Goal: Transaction & Acquisition: Purchase product/service

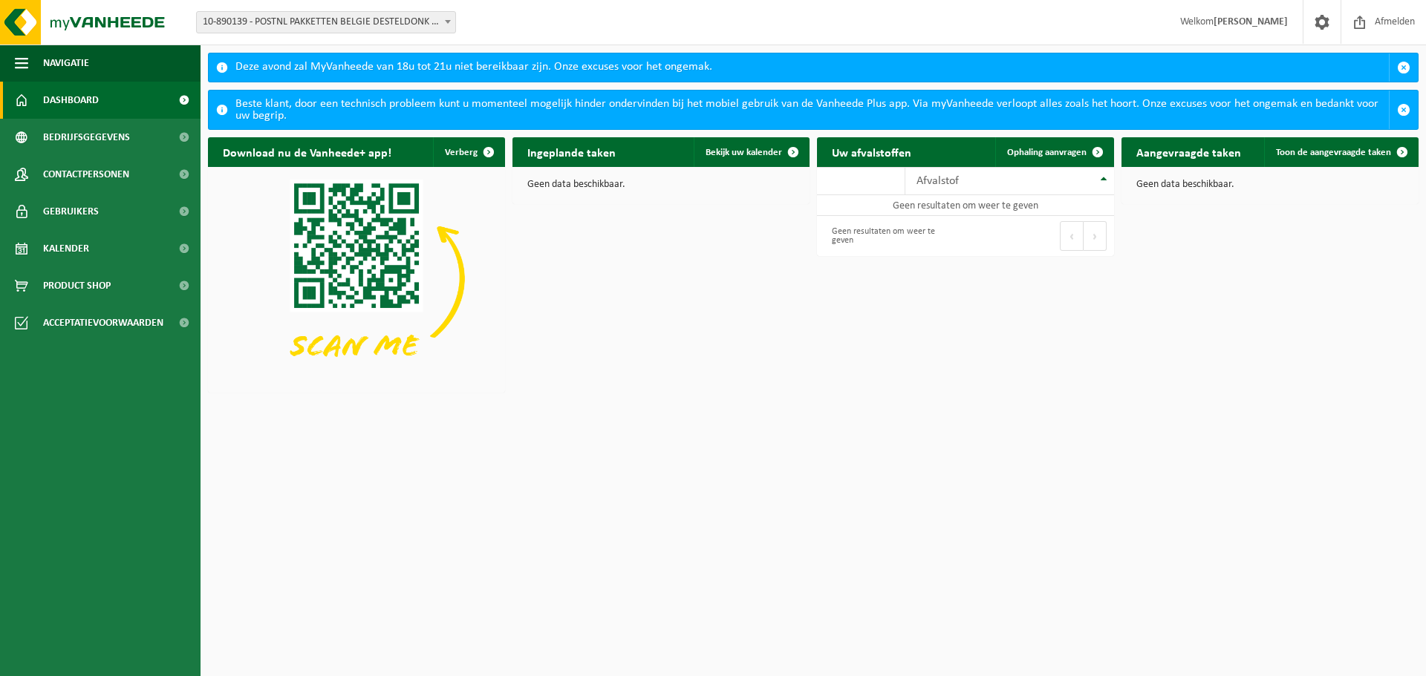
click at [398, 20] on span "10-890139 - POSTNL PAKKETTEN BELGIE DESTELDONK - [STREET_ADDRESS]" at bounding box center [326, 22] width 258 height 21
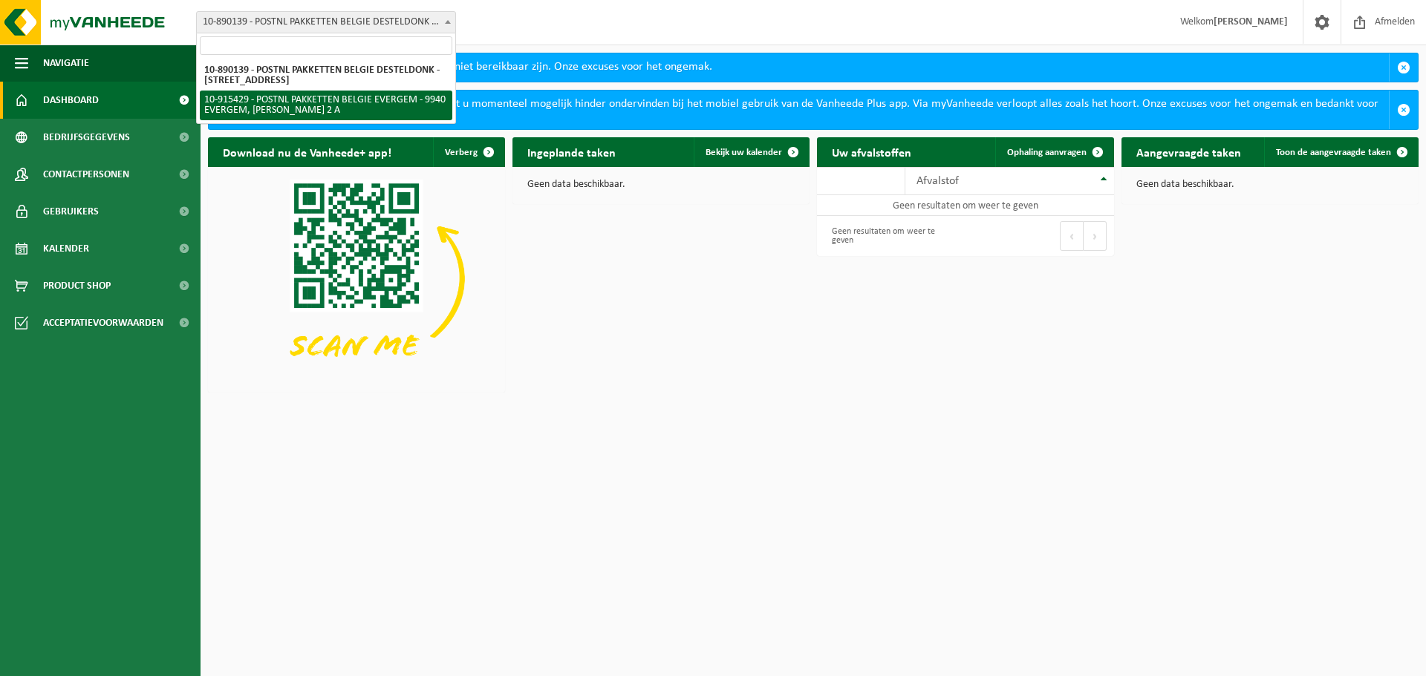
select select "127004"
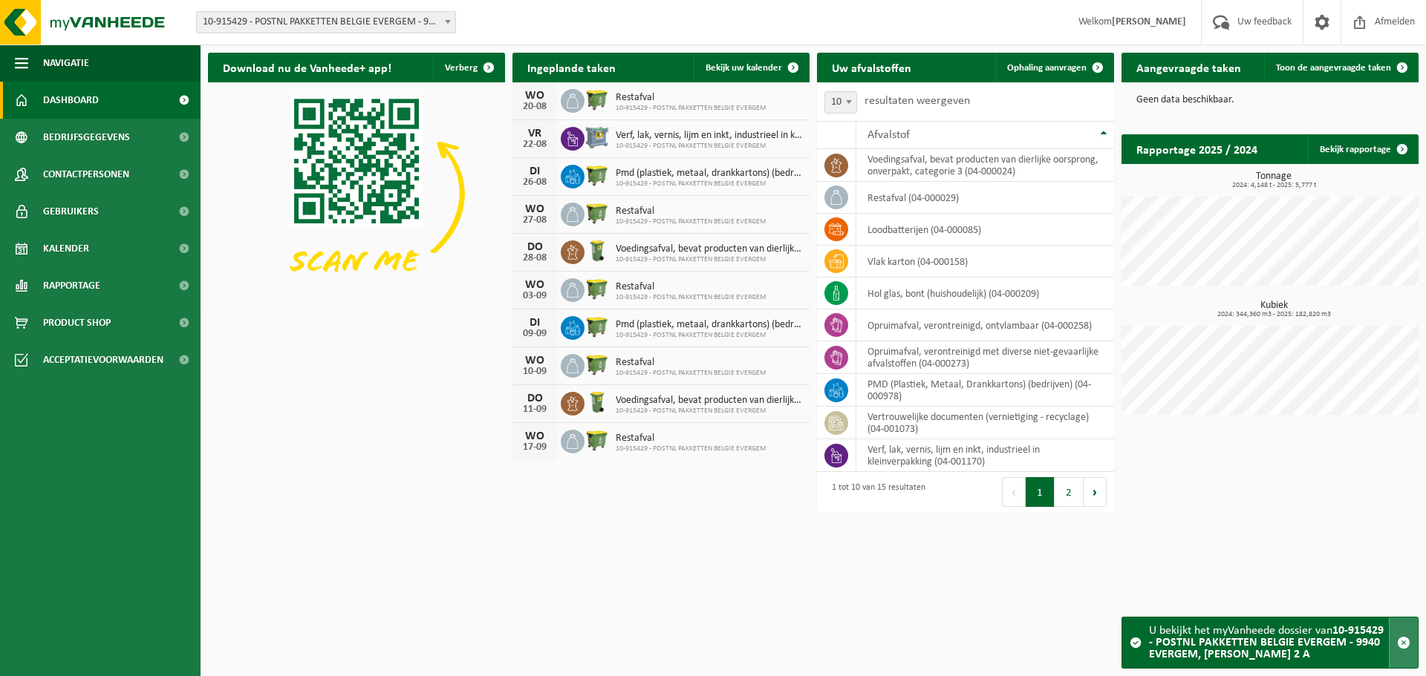
click at [1407, 647] on span "button" at bounding box center [1403, 642] width 13 height 13
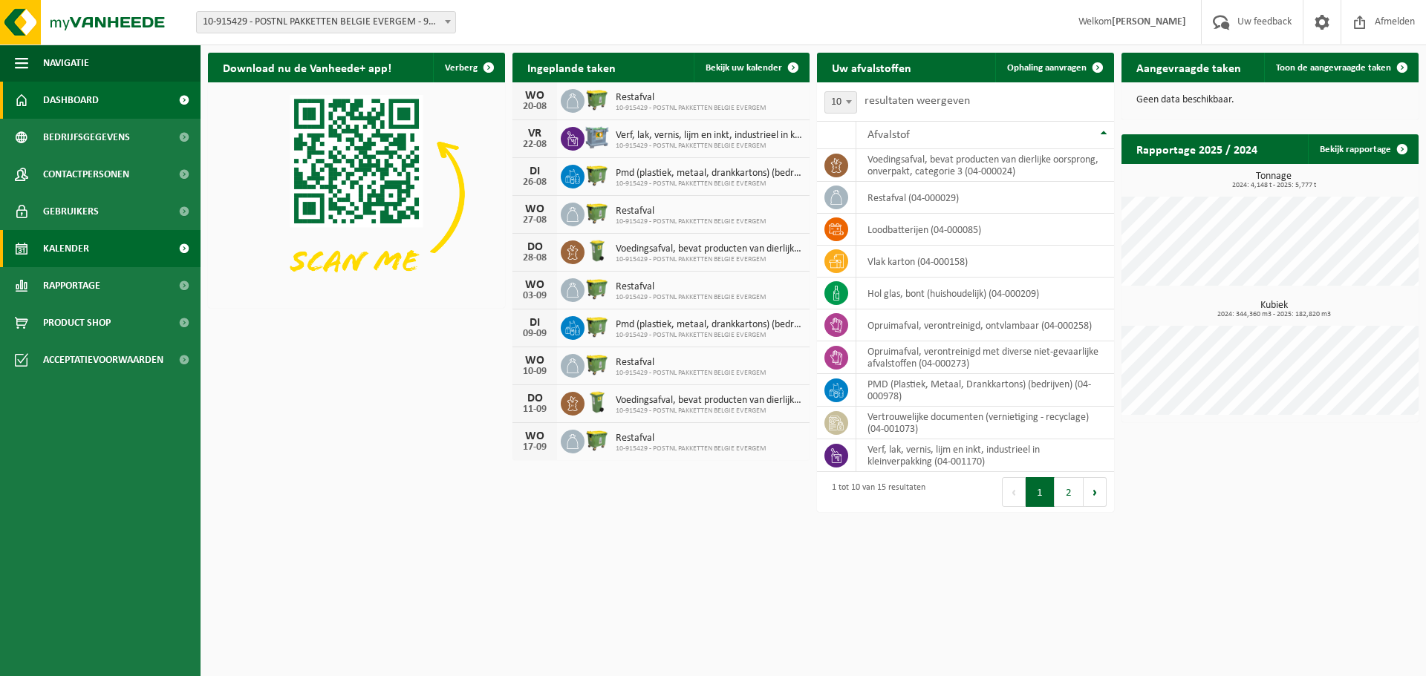
click at [72, 247] on span "Kalender" at bounding box center [66, 248] width 46 height 37
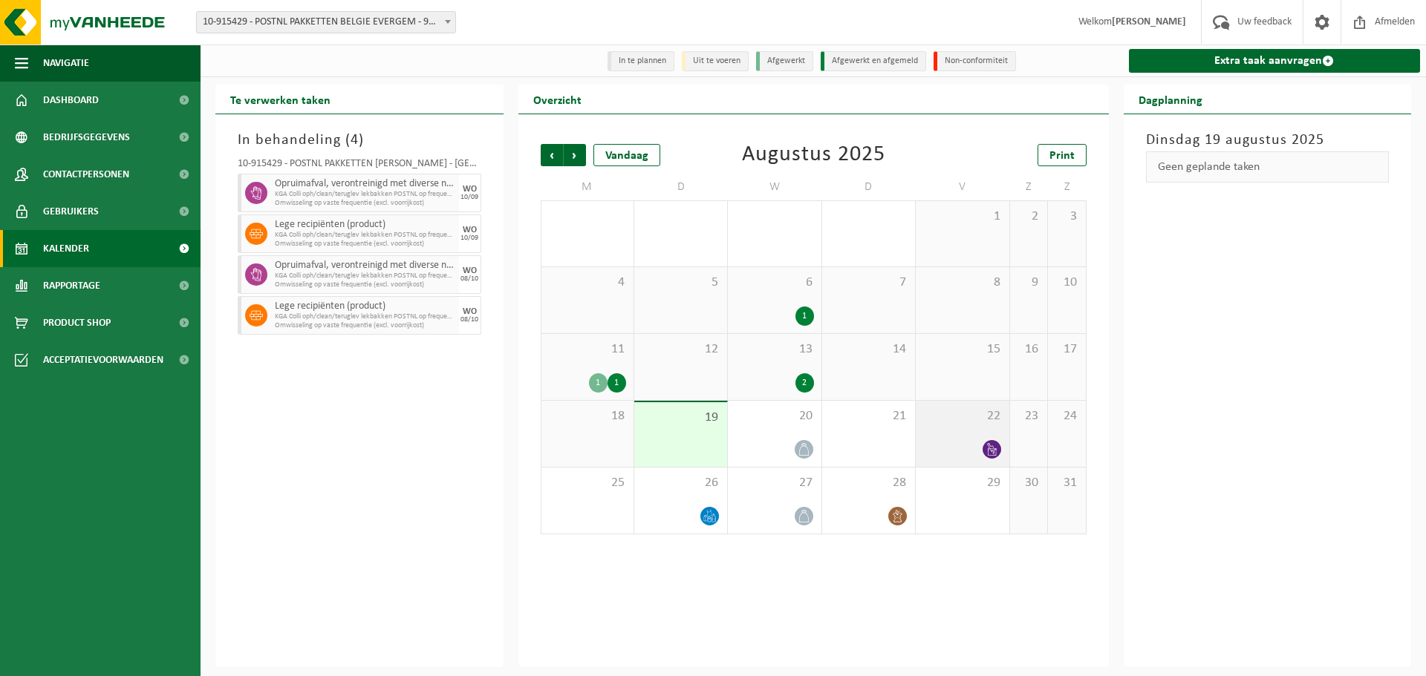
click at [957, 427] on div "22" at bounding box center [962, 434] width 93 height 66
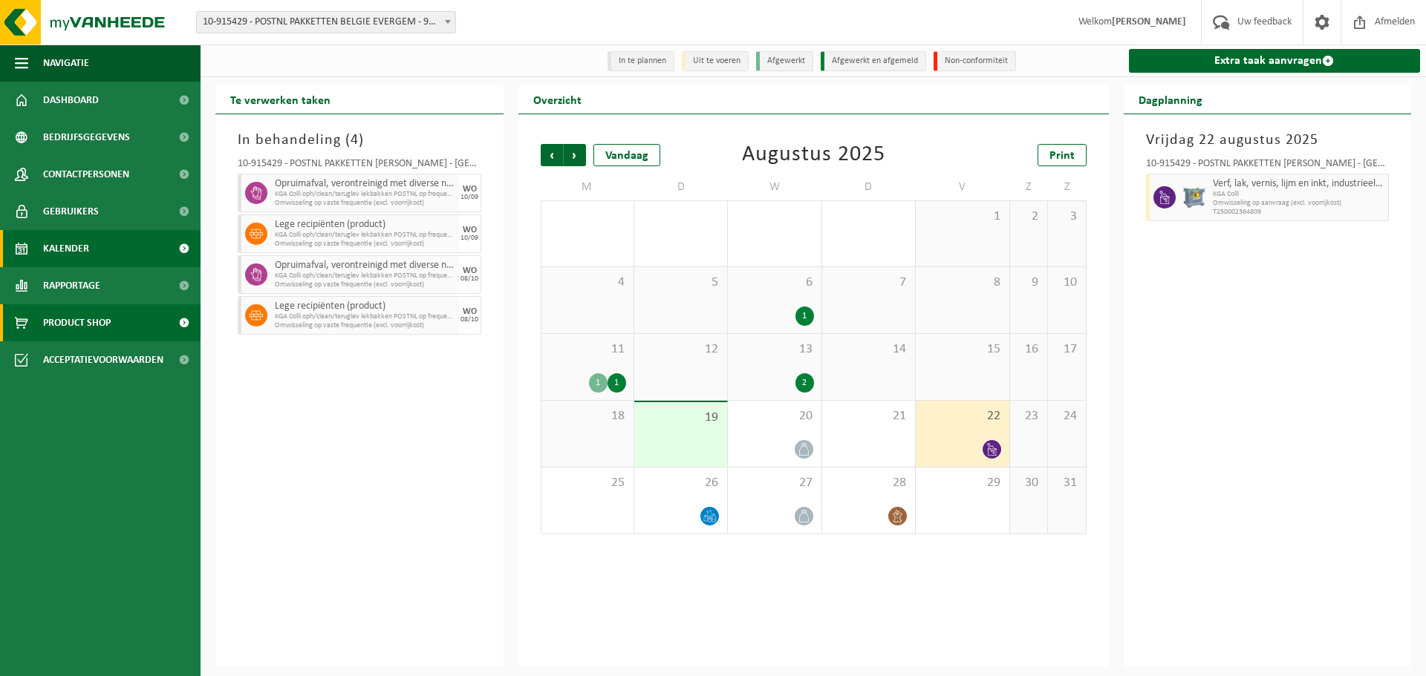
click at [81, 327] on span "Product Shop" at bounding box center [77, 322] width 68 height 37
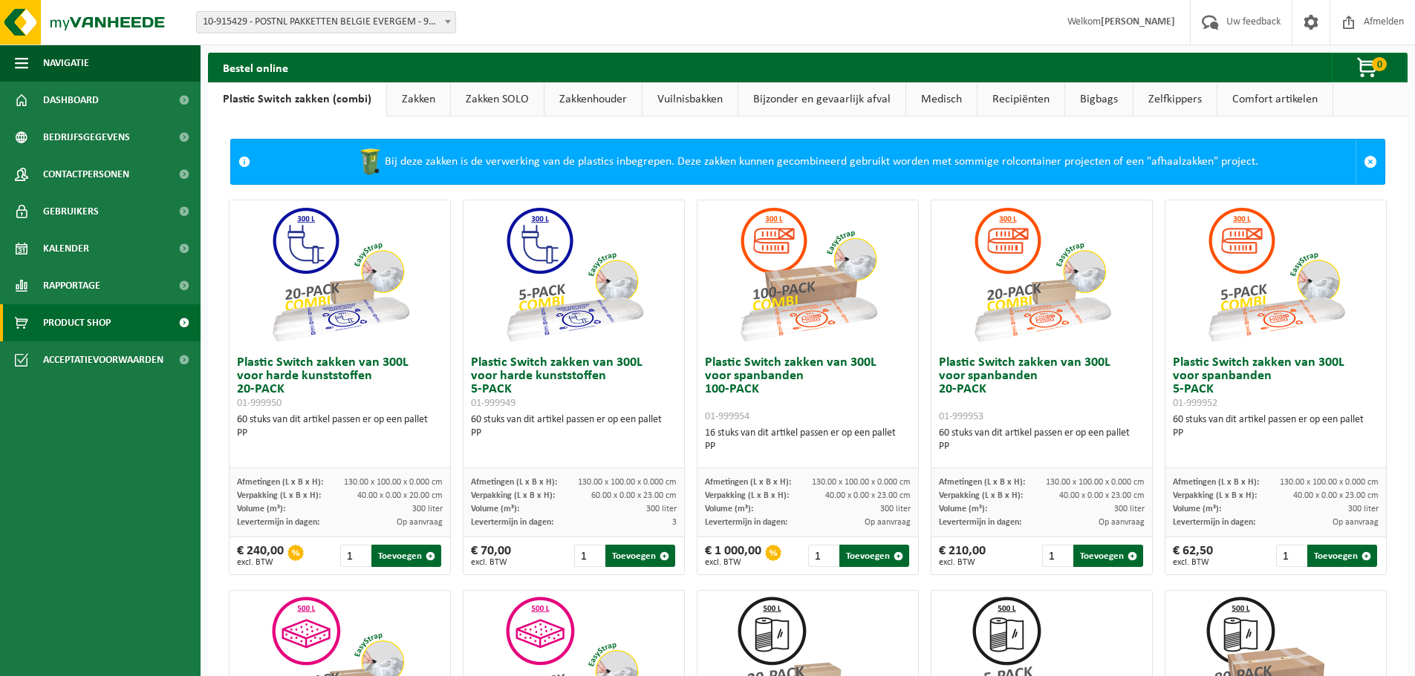
click at [418, 96] on link "Zakken" at bounding box center [418, 99] width 63 height 34
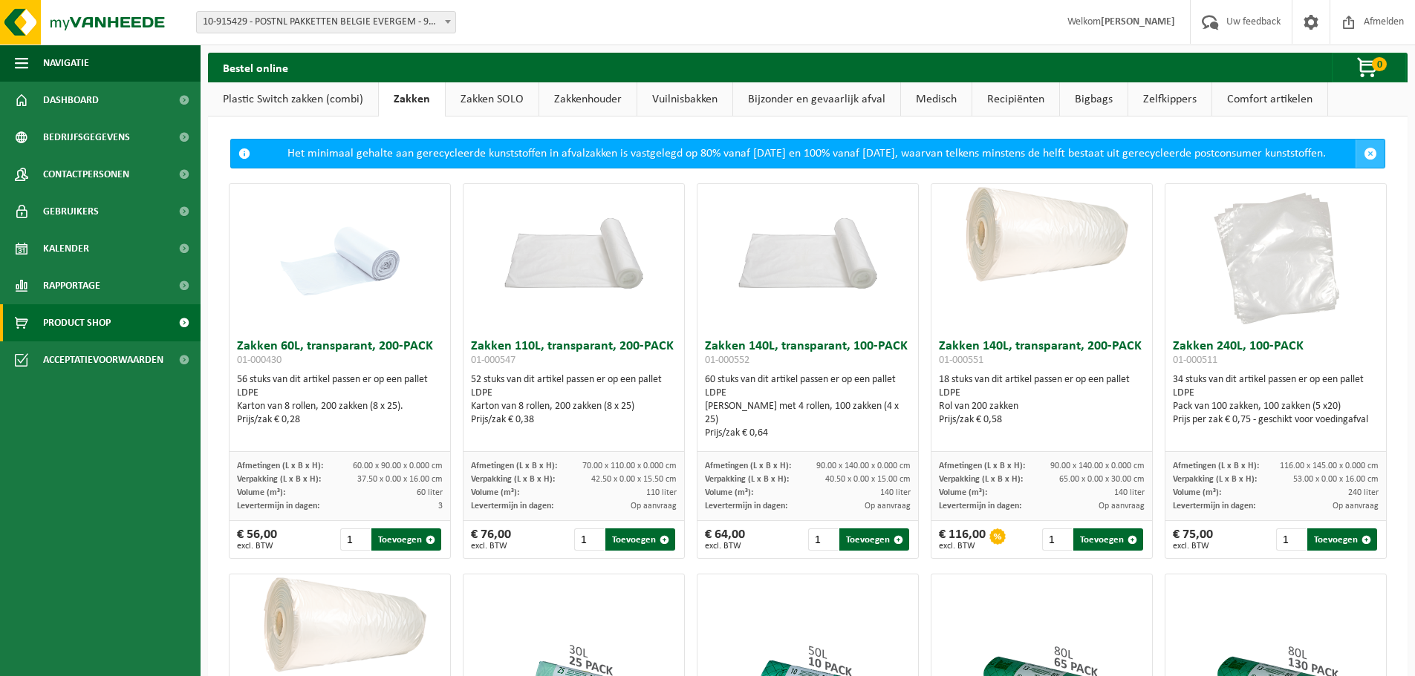
click at [1363, 155] on span at bounding box center [1369, 153] width 13 height 13
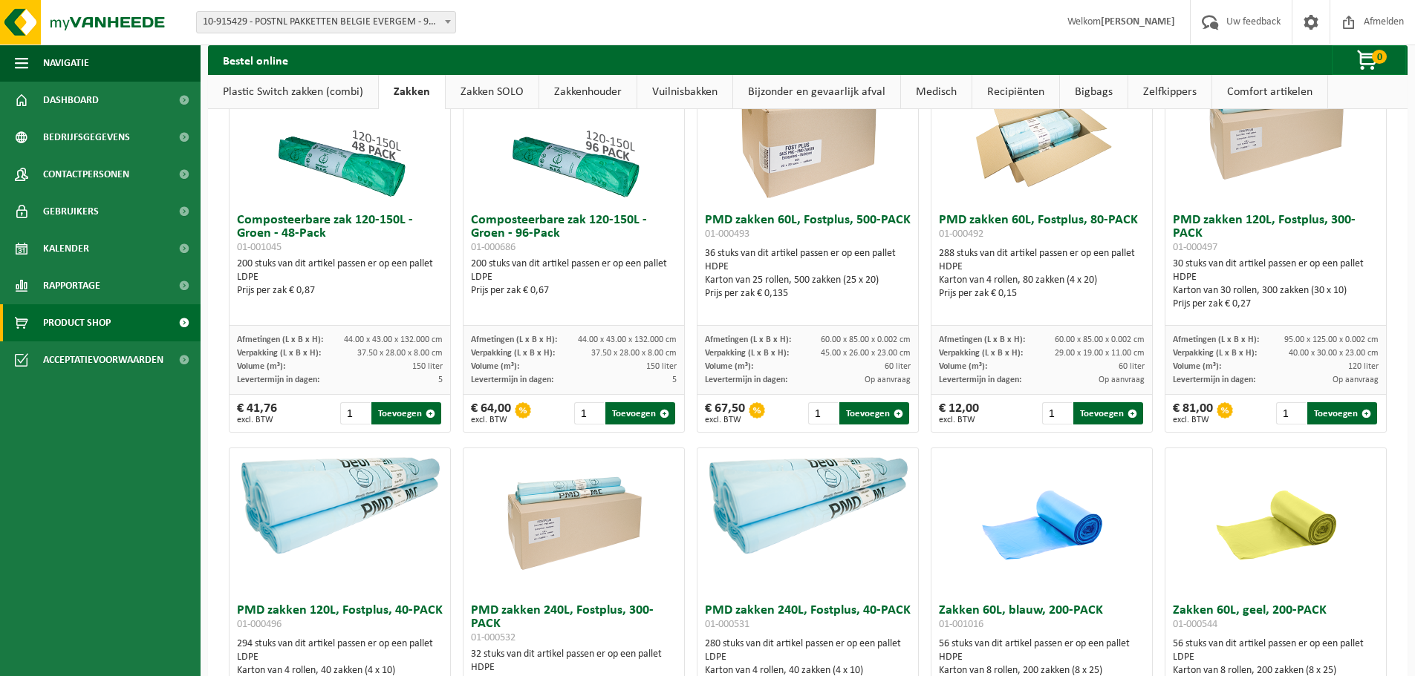
scroll to position [1093, 0]
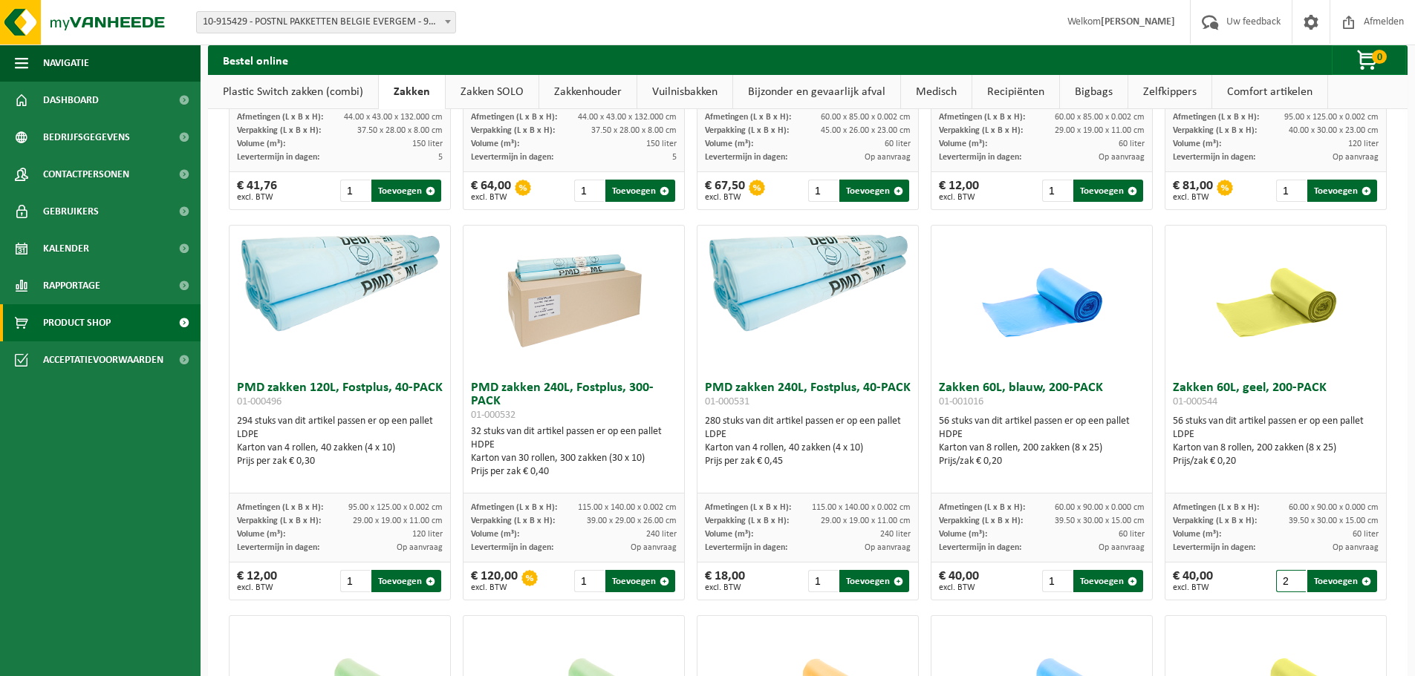
click at [1285, 578] on input "2" at bounding box center [1291, 581] width 30 height 22
click at [1319, 577] on button "Toevoegen" at bounding box center [1342, 581] width 70 height 22
type input "1"
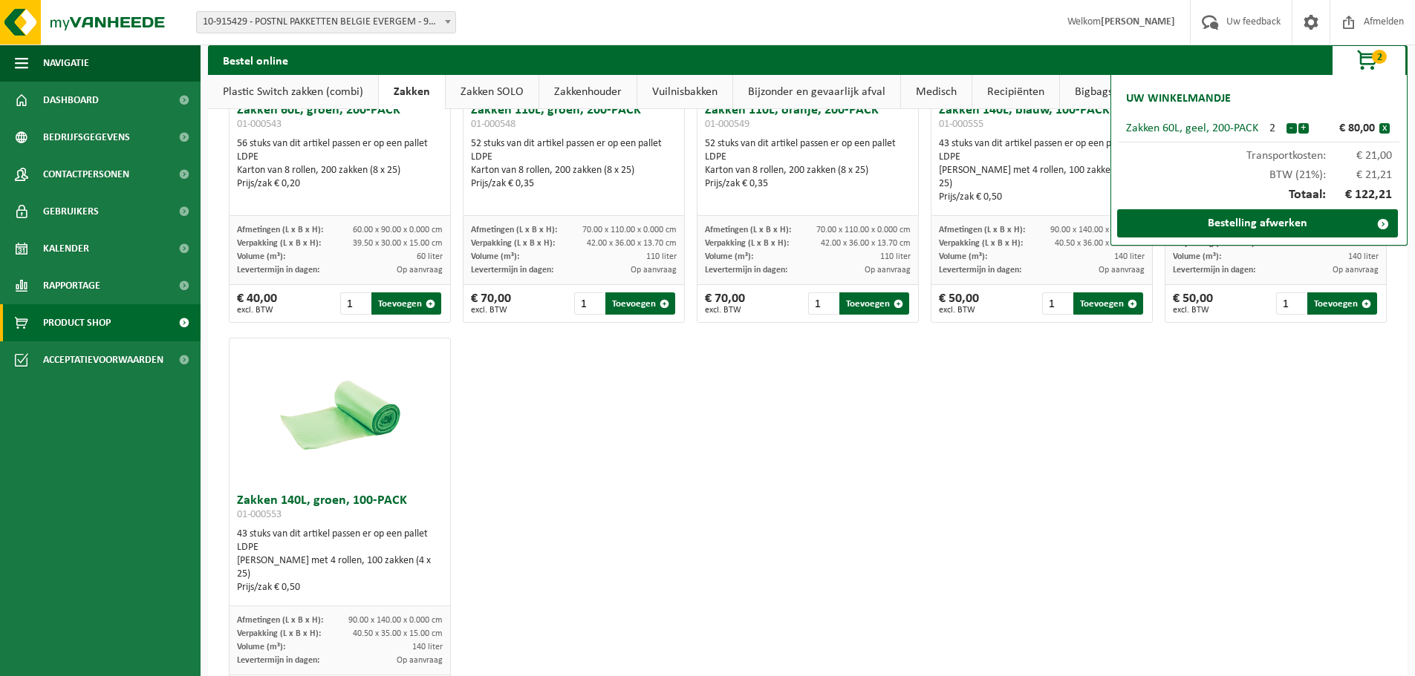
scroll to position [1539, 0]
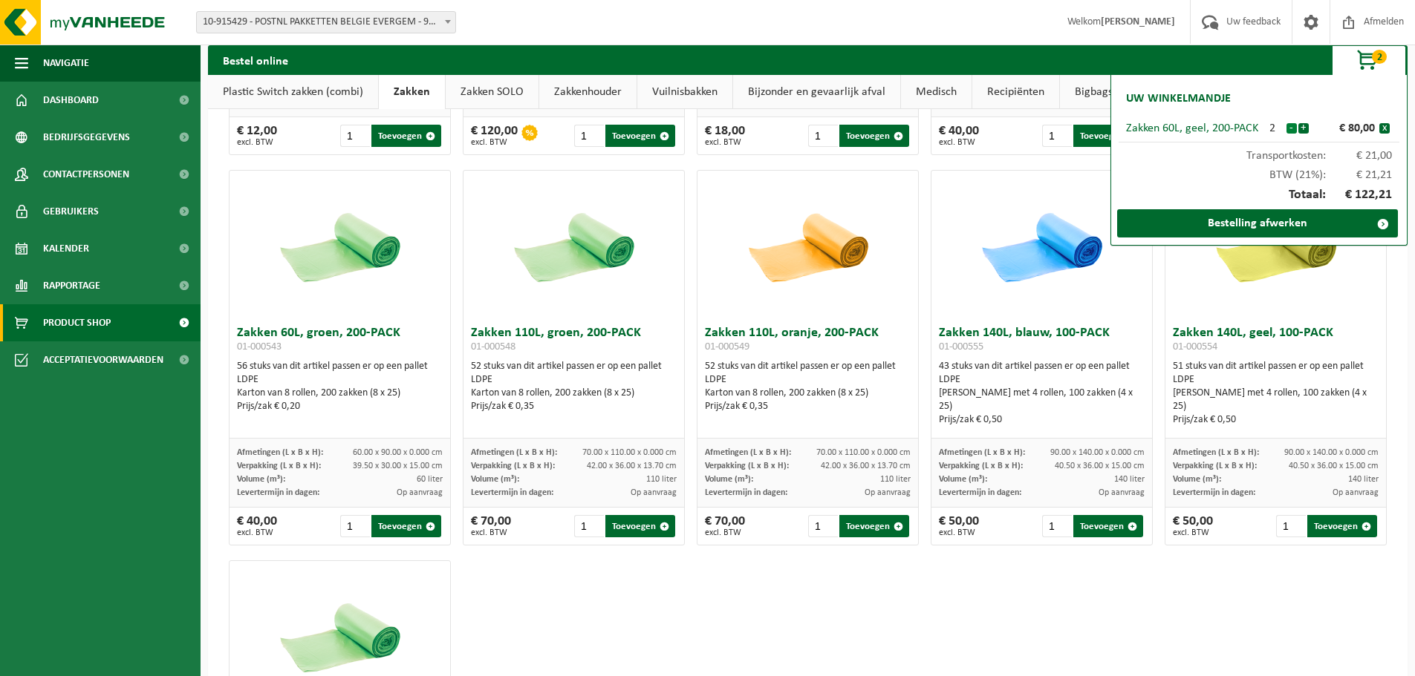
click at [1294, 131] on button "-" at bounding box center [1291, 128] width 10 height 10
click at [1325, 521] on button "Toevoegen" at bounding box center [1342, 526] width 70 height 22
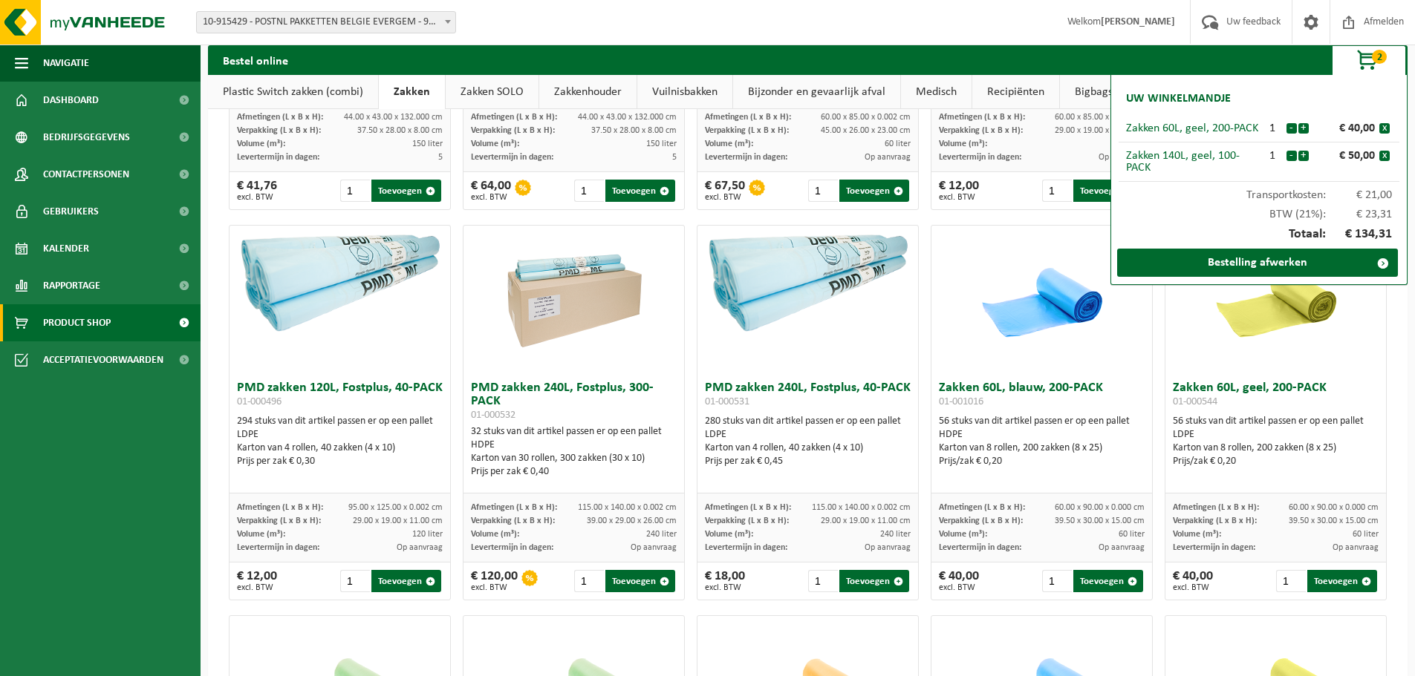
scroll to position [945, 0]
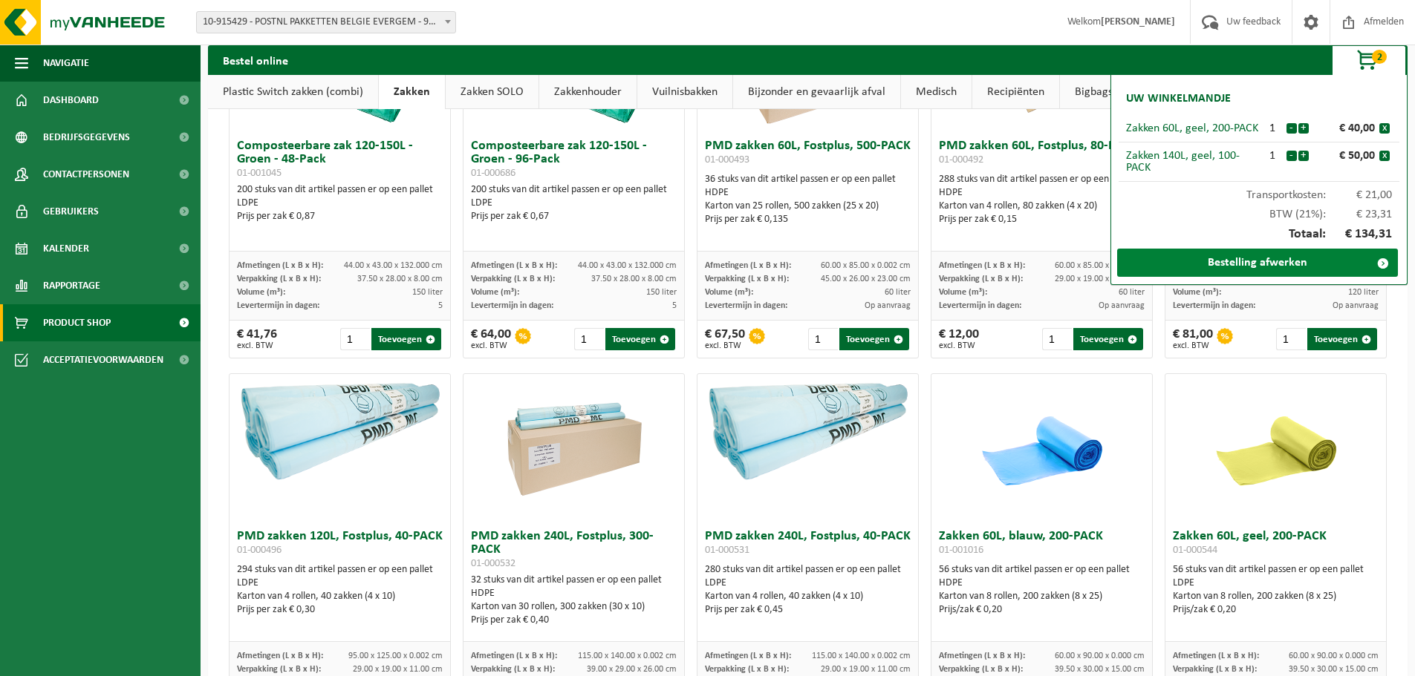
click at [1228, 267] on link "Bestelling afwerken" at bounding box center [1257, 263] width 281 height 28
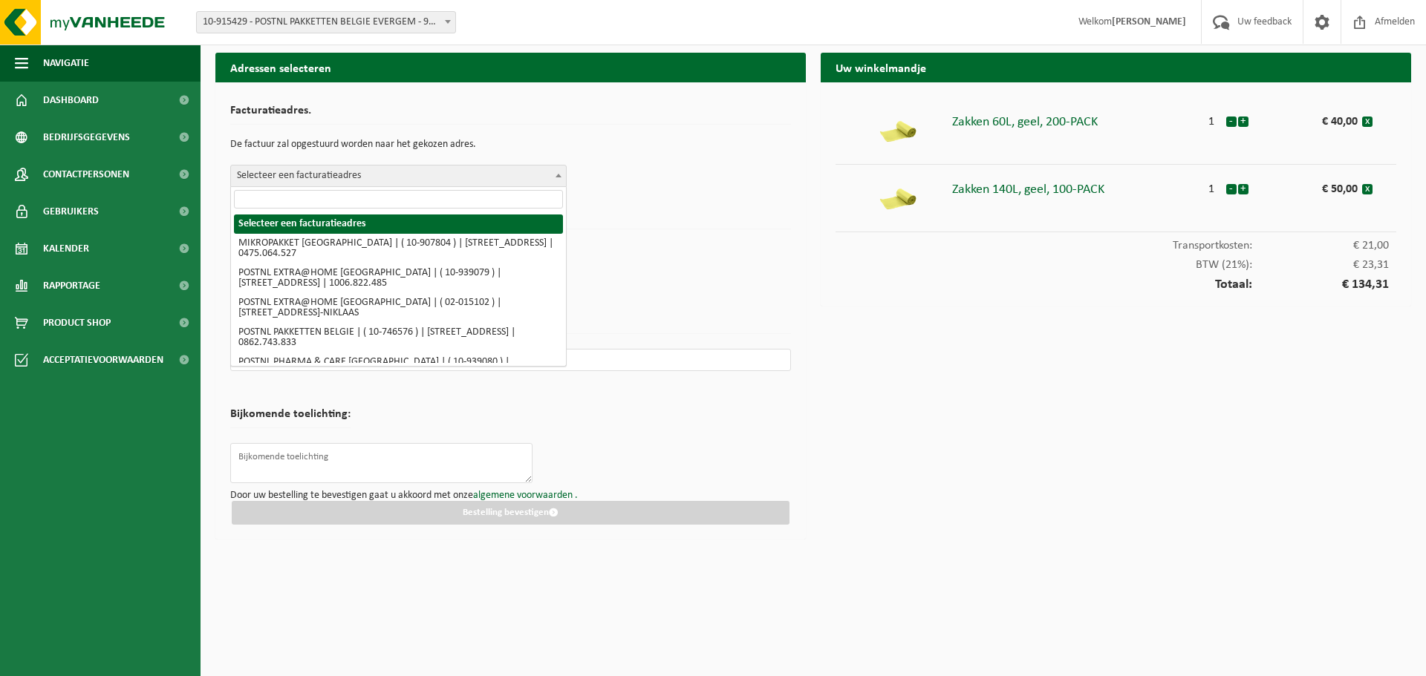
click at [422, 177] on span "Selecteer een facturatieadres" at bounding box center [398, 176] width 335 height 21
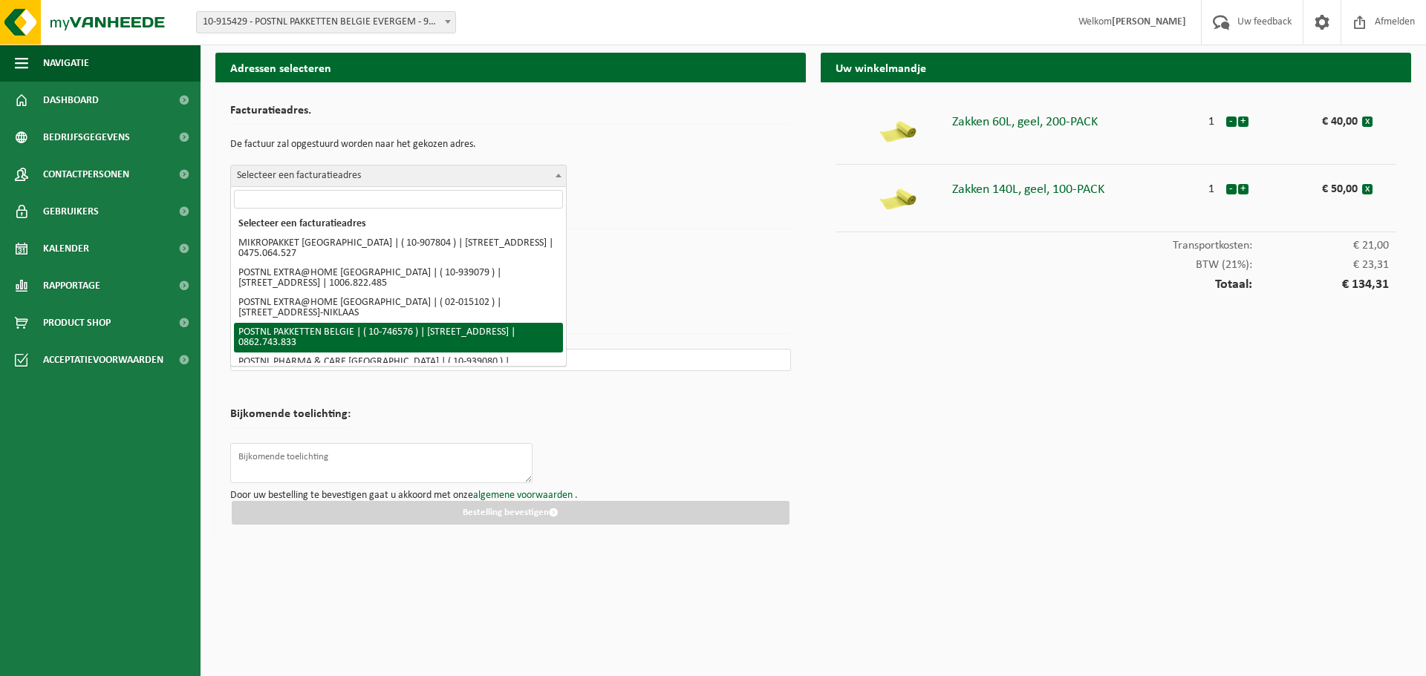
select select "31991"
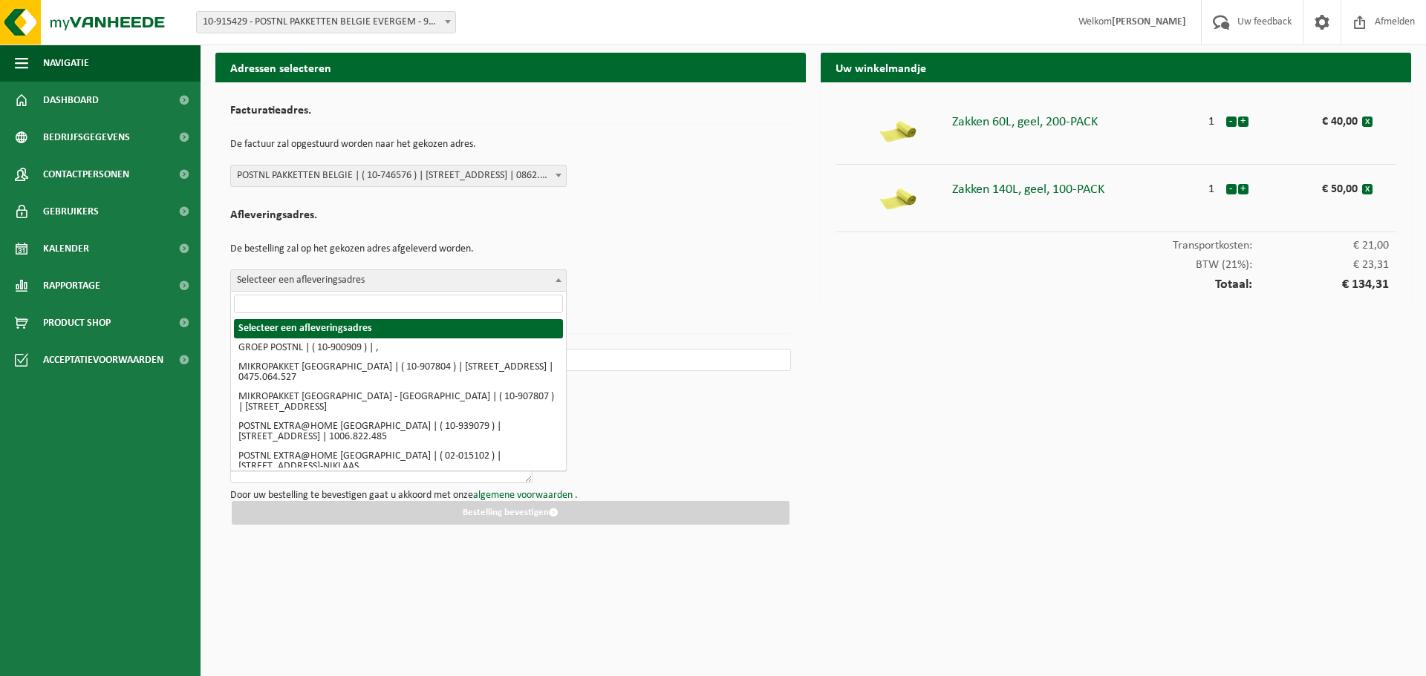
click at [382, 284] on span "Selecteer een afleveringsadres" at bounding box center [398, 280] width 335 height 21
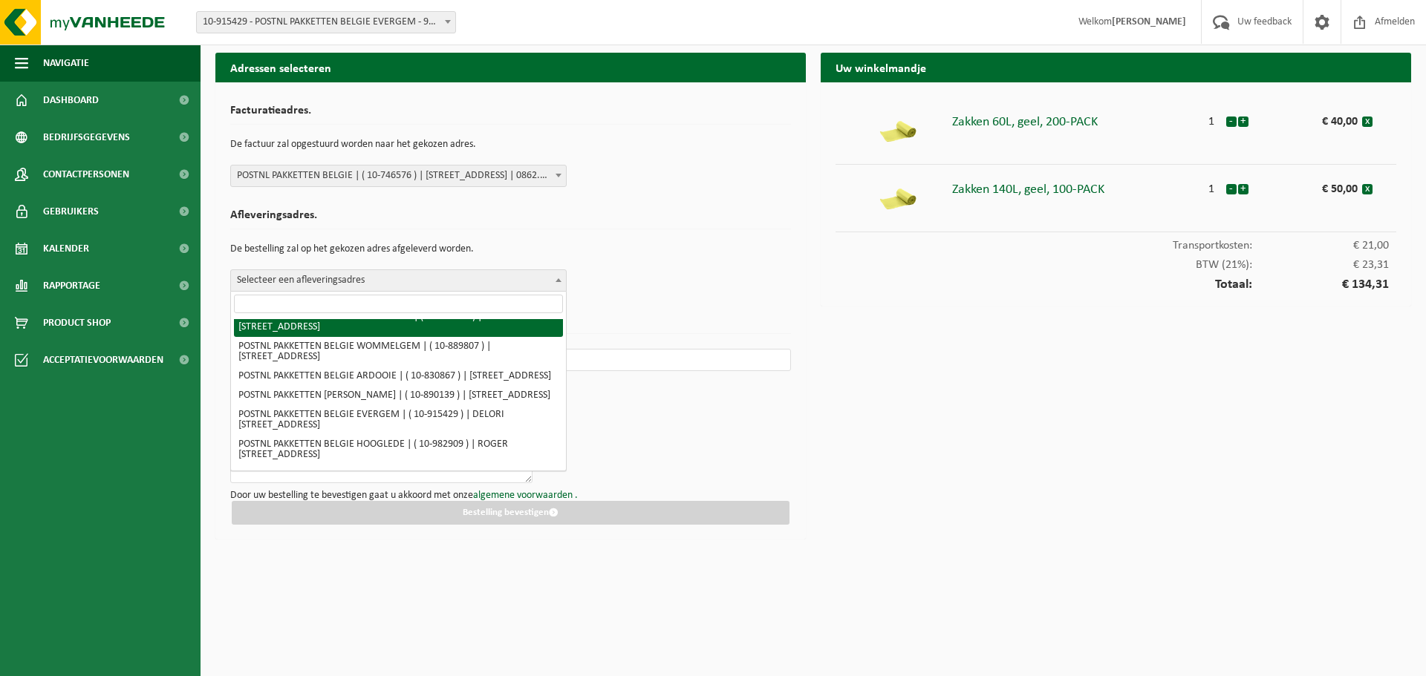
scroll to position [371, 0]
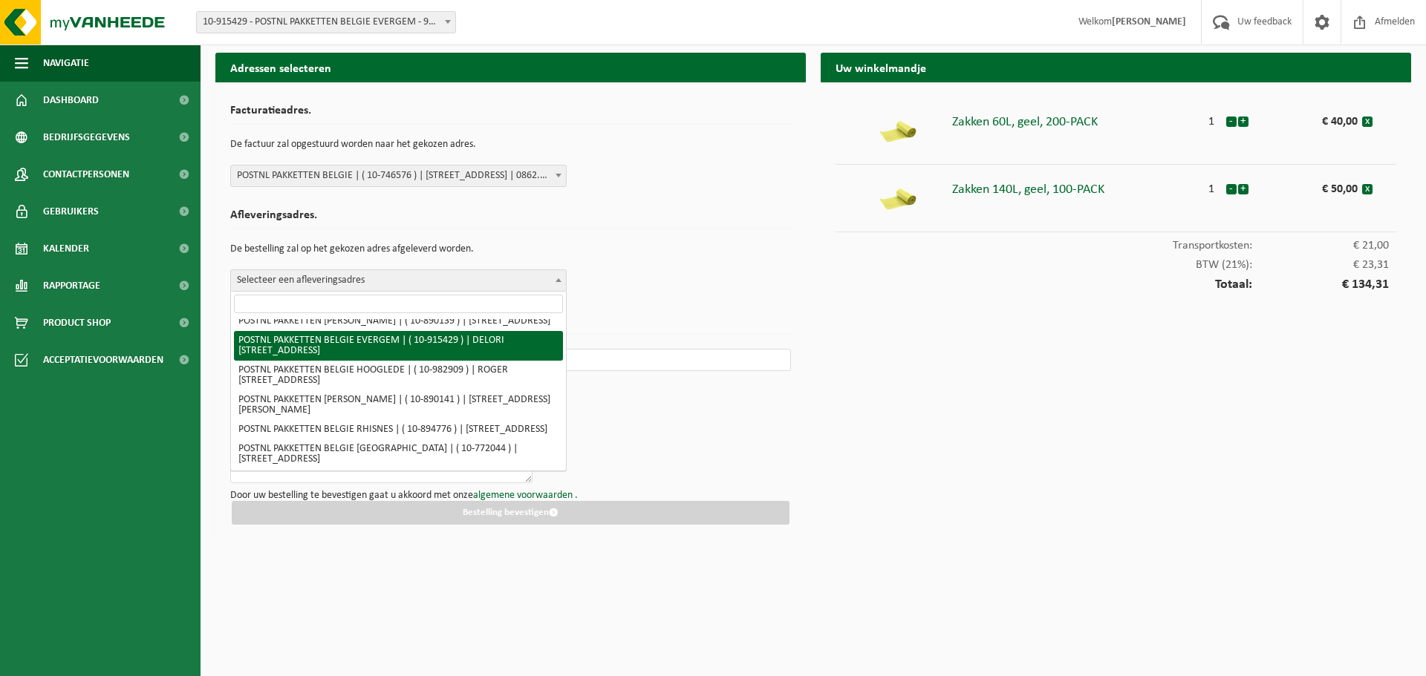
select select "127004"
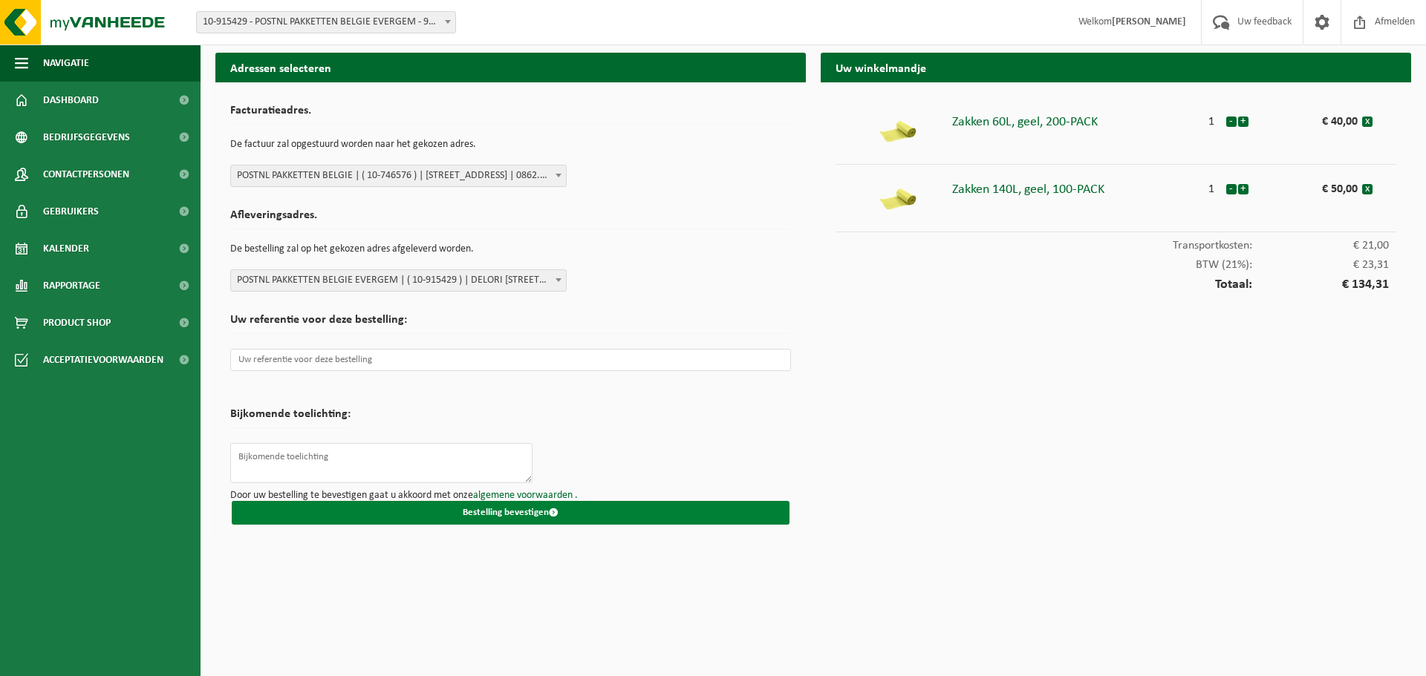
click at [354, 513] on button "Bestelling bevestigen" at bounding box center [511, 513] width 558 height 24
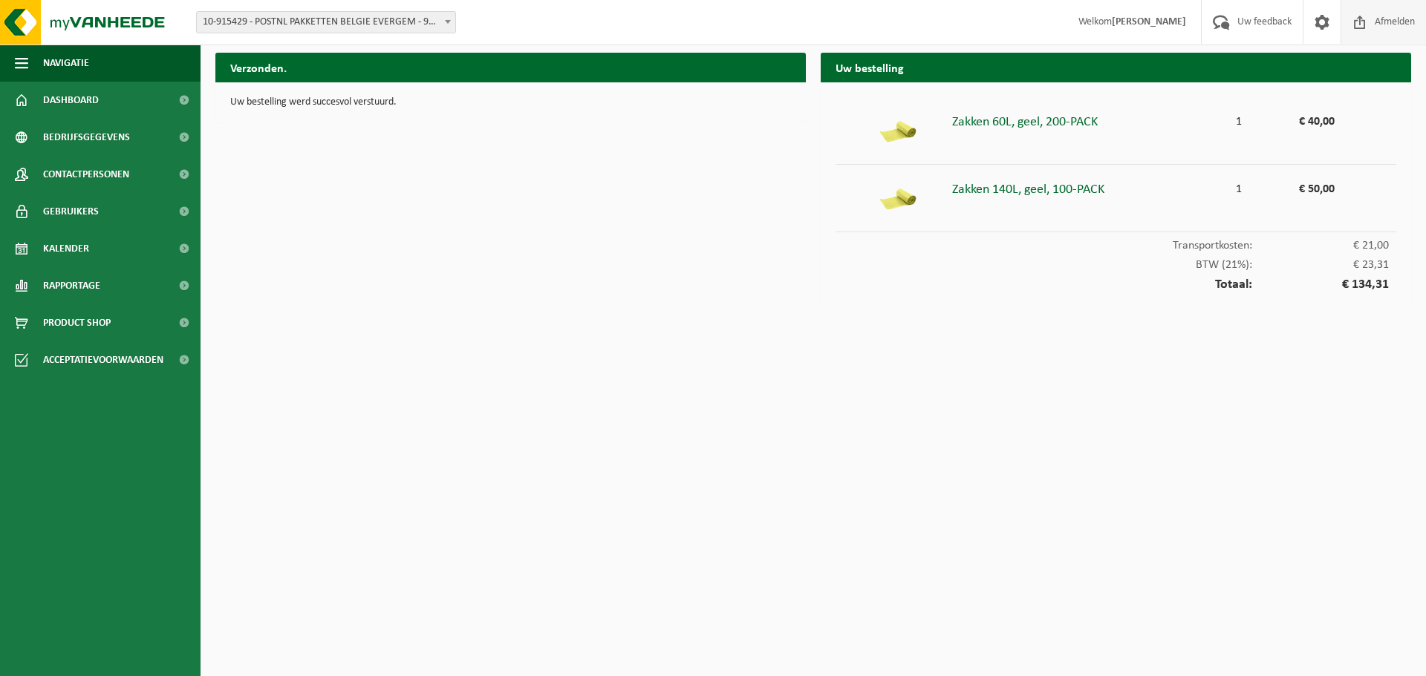
click at [1411, 23] on span "Afmelden" at bounding box center [1395, 22] width 48 height 44
